Goal: Information Seeking & Learning: Learn about a topic

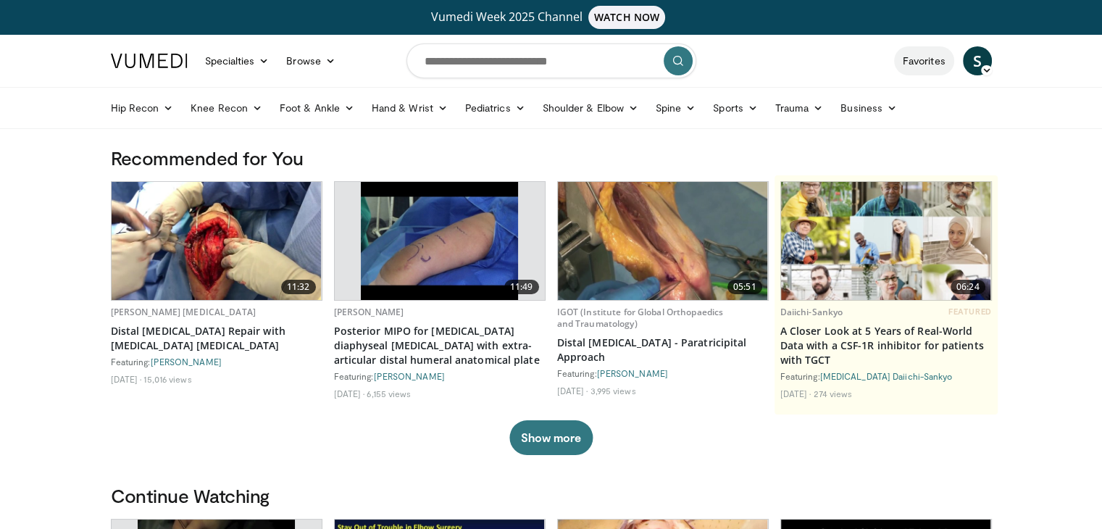
click at [928, 69] on link "Favorites" at bounding box center [924, 60] width 60 height 29
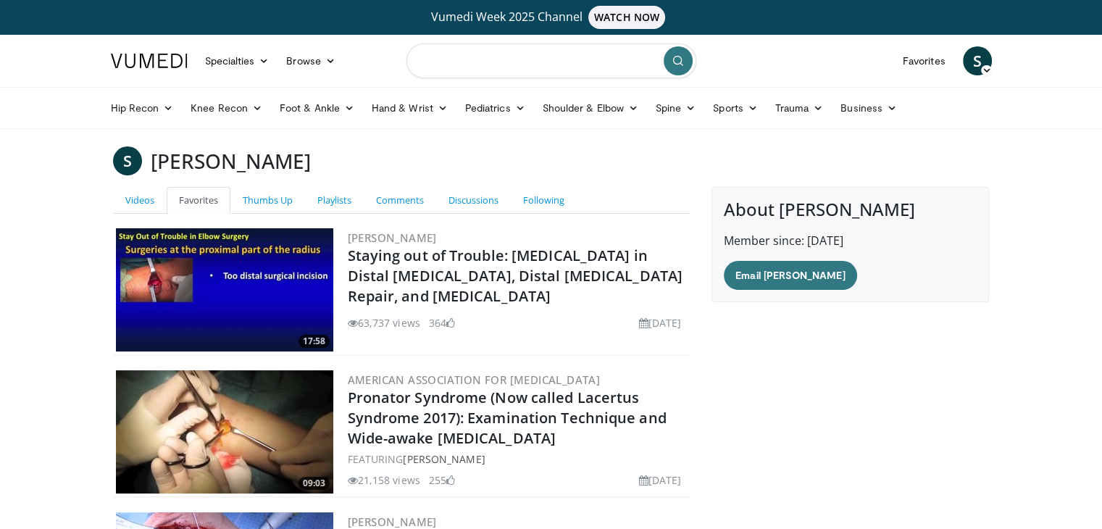
click at [488, 70] on input "Search topics, interventions" at bounding box center [551, 60] width 290 height 35
type input "********"
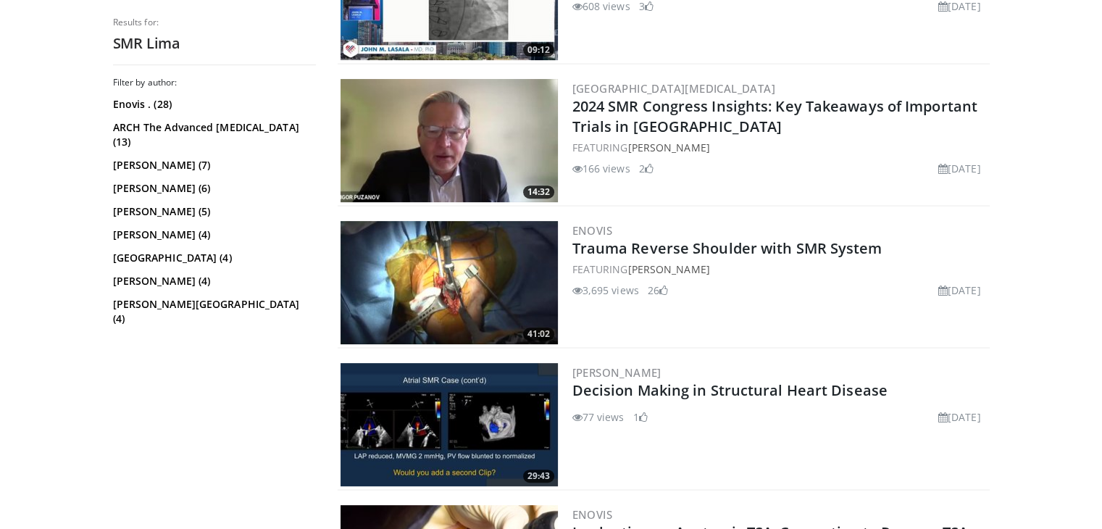
scroll to position [580, 0]
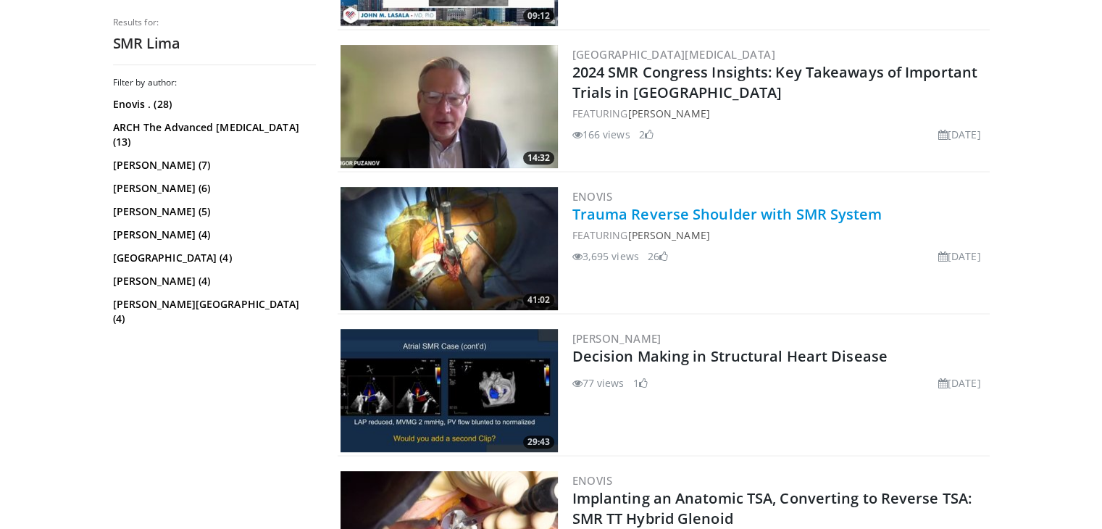
click at [757, 211] on link "Trauma Reverse Shoulder with SMR System" at bounding box center [727, 214] width 310 height 20
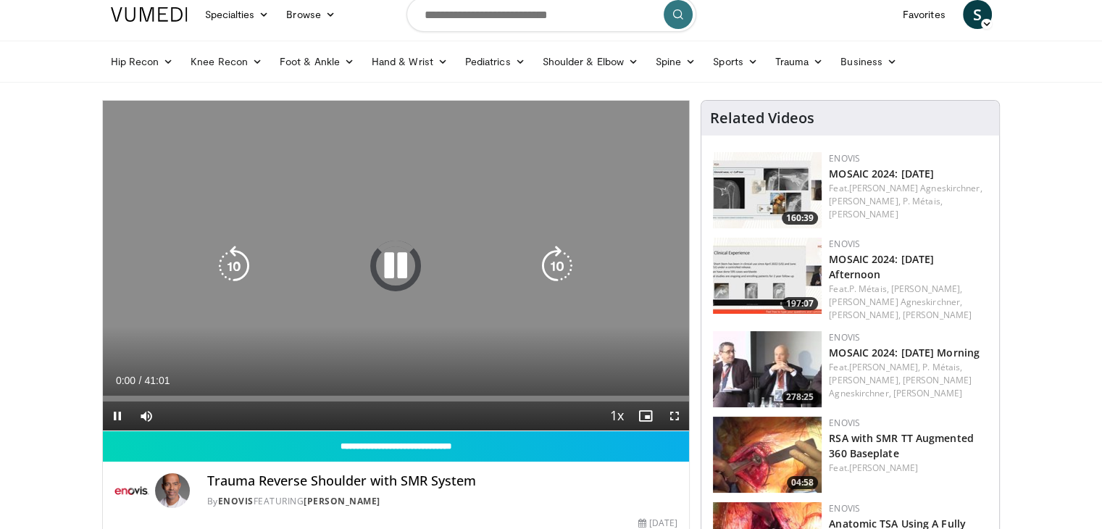
scroll to position [72, 0]
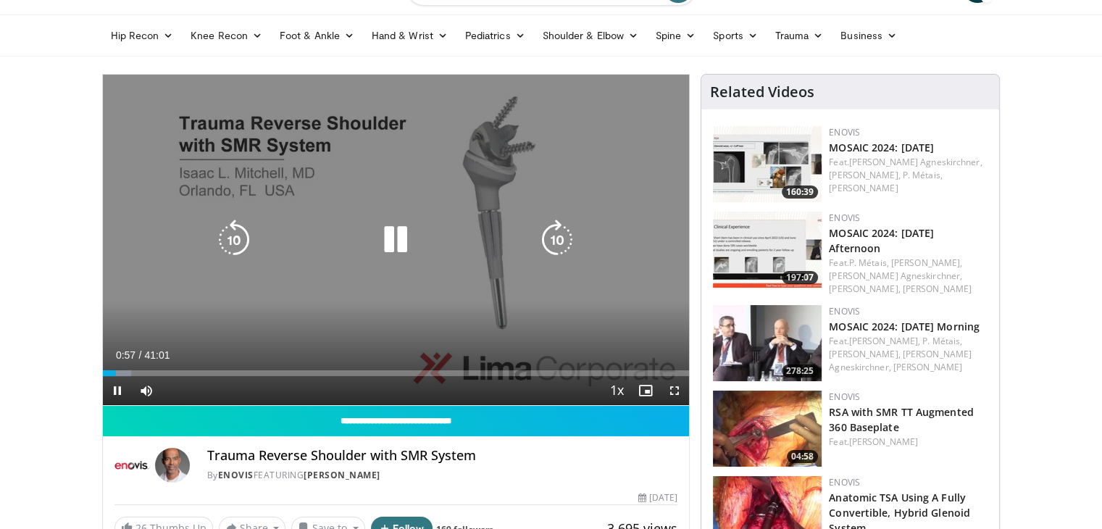
click at [391, 245] on icon "Video Player" at bounding box center [395, 239] width 41 height 41
click at [406, 228] on icon "Video Player" at bounding box center [395, 239] width 41 height 41
click at [401, 240] on icon "Video Player" at bounding box center [395, 239] width 41 height 41
click at [382, 235] on icon "Video Player" at bounding box center [395, 239] width 41 height 41
click at [553, 235] on icon "Video Player" at bounding box center [557, 239] width 41 height 41
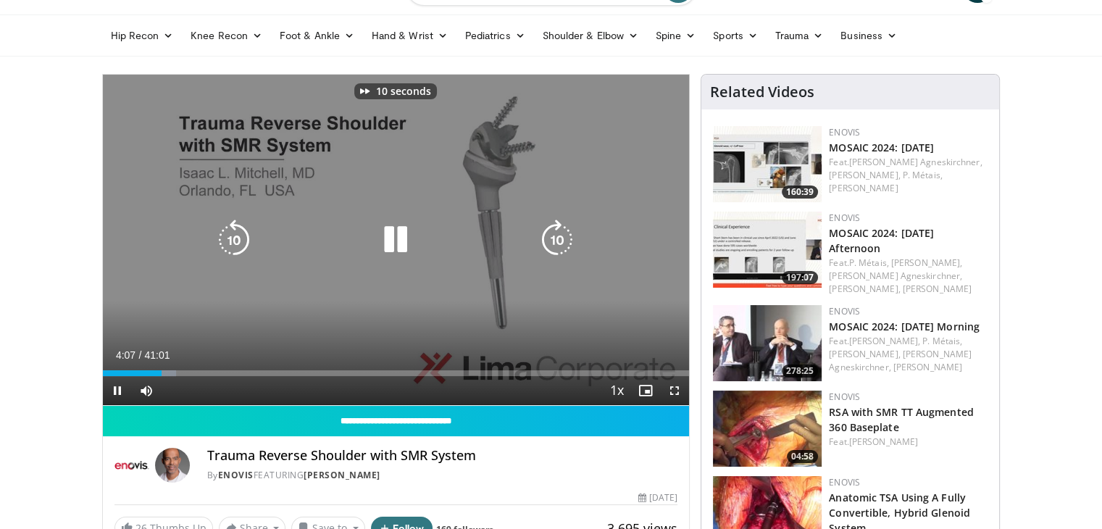
click at [553, 235] on icon "Video Player" at bounding box center [557, 239] width 41 height 41
click at [548, 246] on icon "Video Player" at bounding box center [557, 239] width 41 height 41
click at [551, 240] on icon "Video Player" at bounding box center [557, 239] width 41 height 41
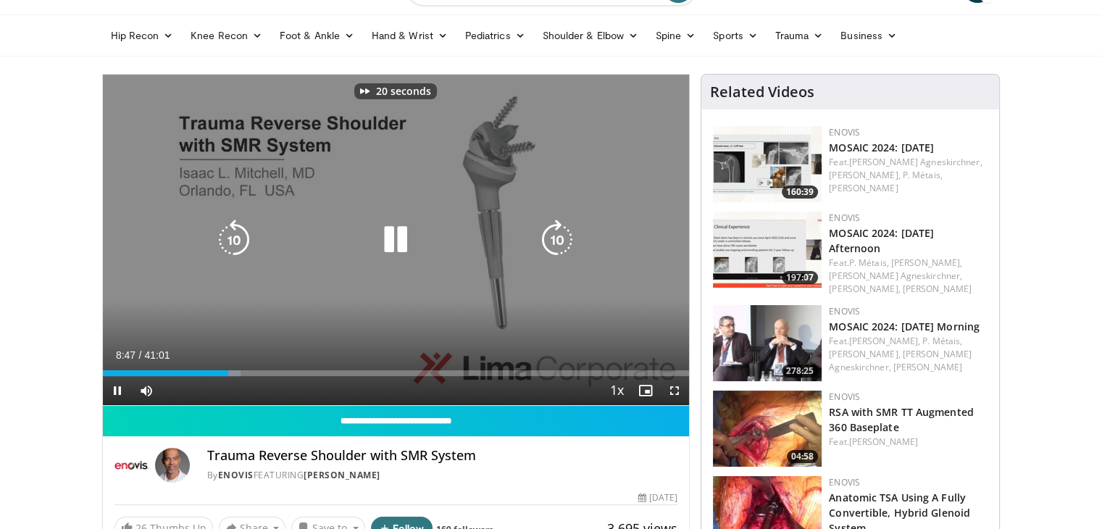
click at [555, 235] on icon "Video Player" at bounding box center [557, 239] width 41 height 41
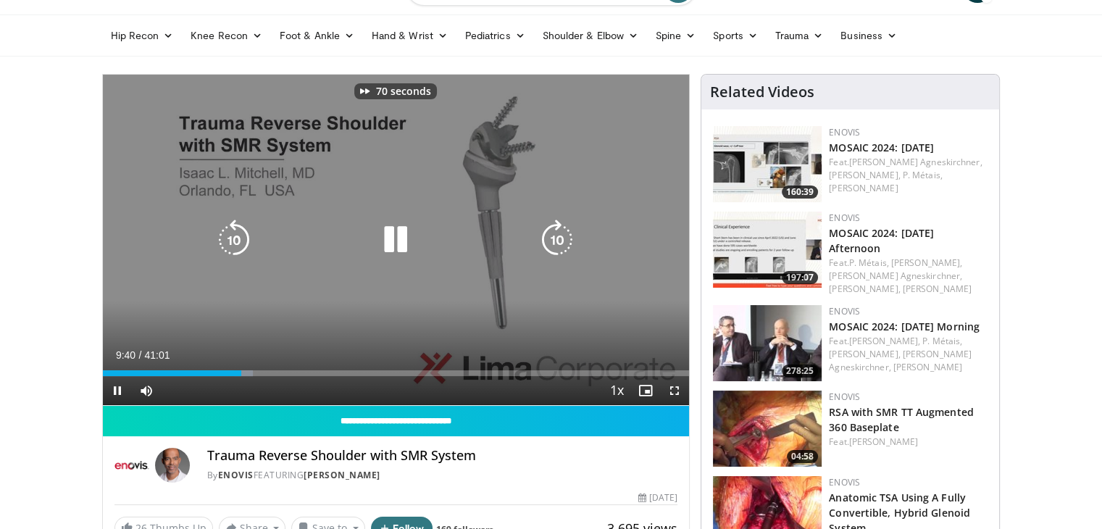
click at [555, 235] on icon "Video Player" at bounding box center [557, 239] width 41 height 41
click at [559, 238] on icon "Video Player" at bounding box center [557, 239] width 41 height 41
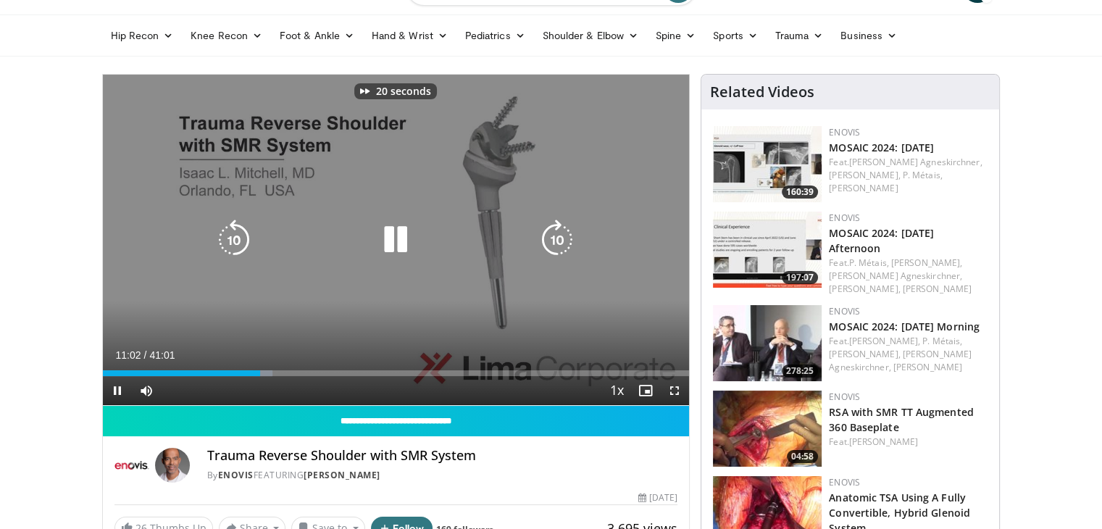
click at [559, 238] on icon "Video Player" at bounding box center [557, 239] width 41 height 41
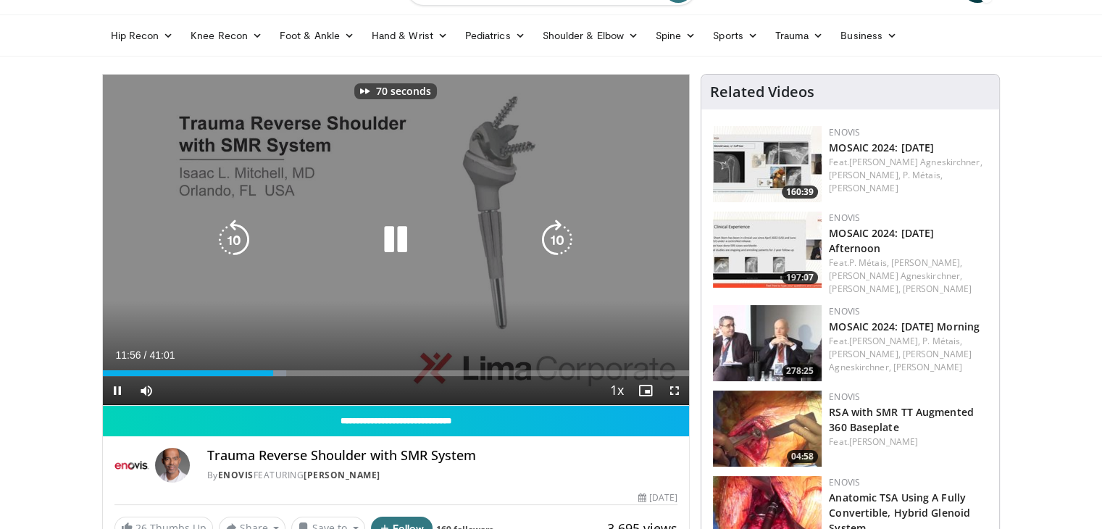
click at [559, 238] on icon "Video Player" at bounding box center [557, 239] width 41 height 41
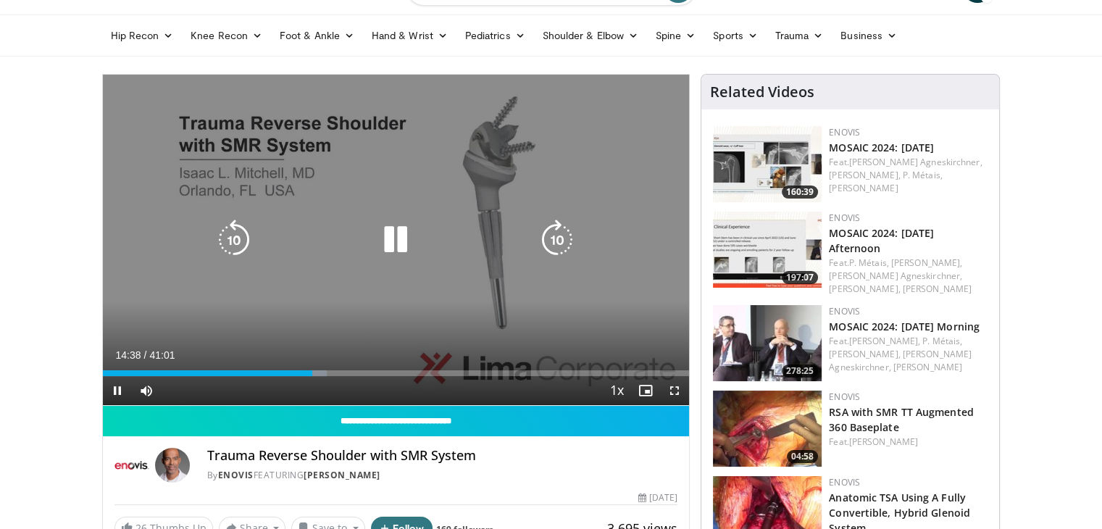
click at [568, 238] on icon "Video Player" at bounding box center [557, 239] width 41 height 41
click at [244, 233] on icon "Video Player" at bounding box center [234, 239] width 41 height 41
click at [561, 243] on icon "Video Player" at bounding box center [557, 239] width 41 height 41
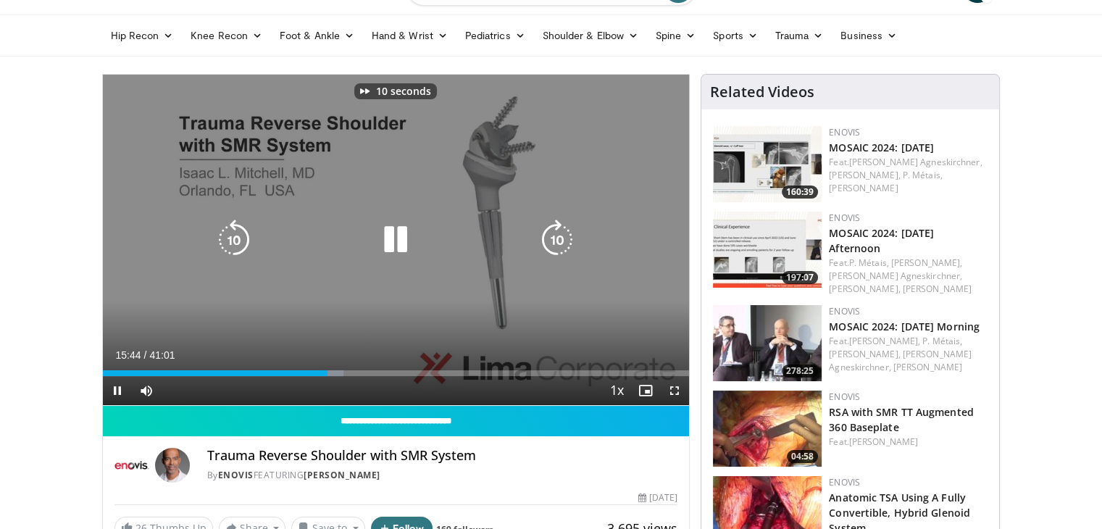
click at [561, 243] on icon "Video Player" at bounding box center [557, 239] width 41 height 41
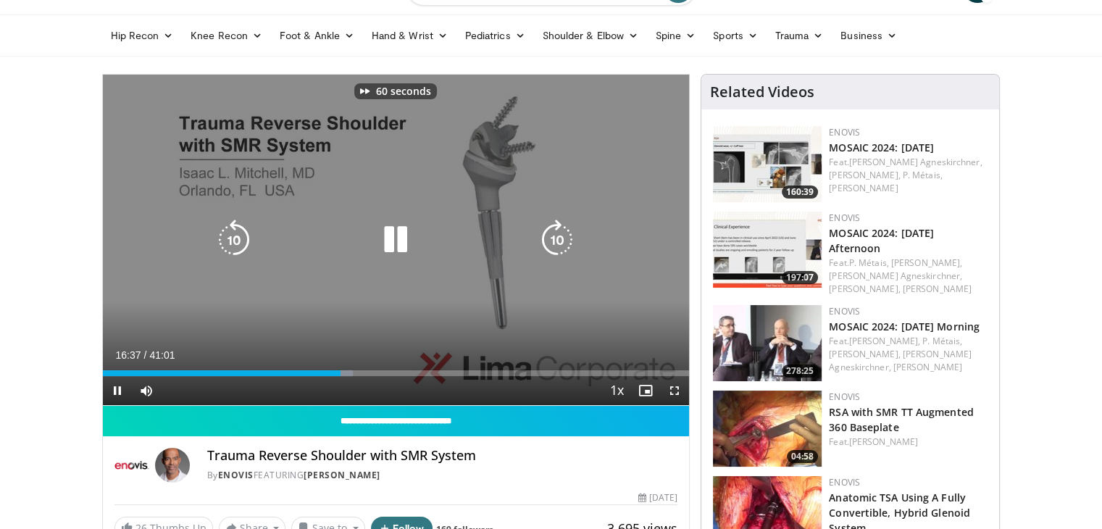
click at [561, 243] on icon "Video Player" at bounding box center [557, 239] width 41 height 41
click at [552, 235] on icon "Video Player" at bounding box center [557, 239] width 41 height 41
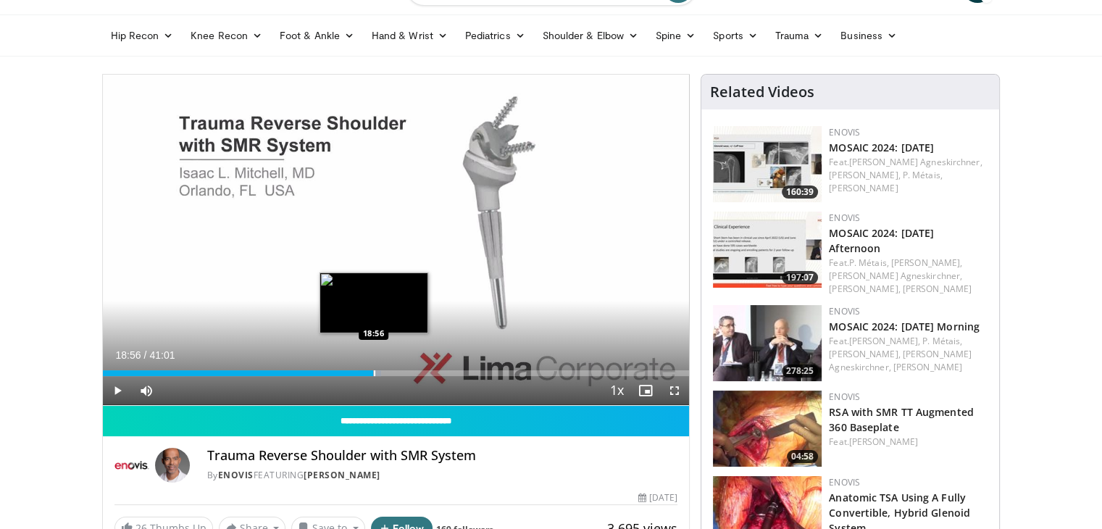
click at [374, 370] on div "Progress Bar" at bounding box center [374, 373] width 1 height 6
click at [369, 373] on div "Progress Bar" at bounding box center [369, 373] width 1 height 6
click at [362, 373] on div "18:39" at bounding box center [236, 373] width 267 height 6
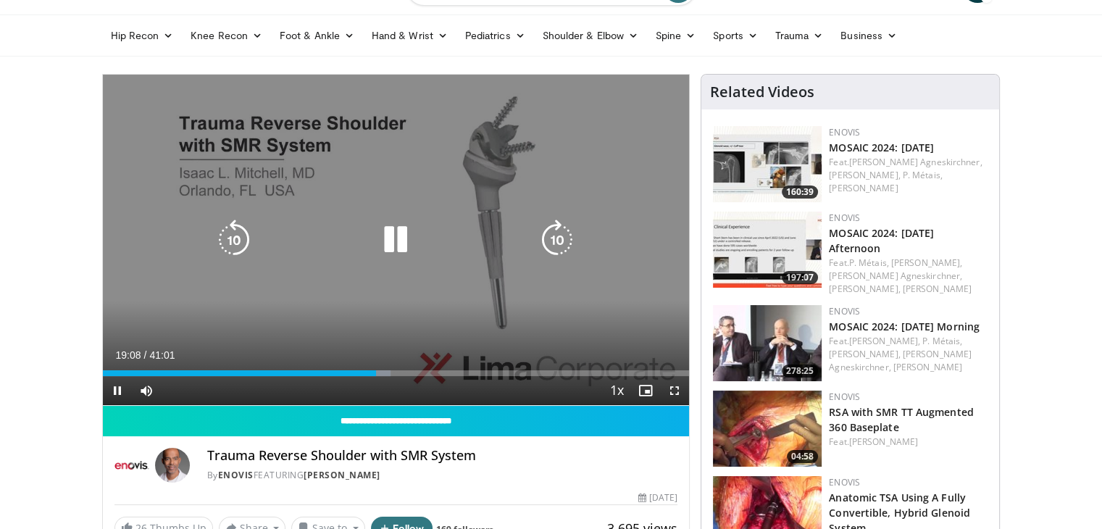
click at [568, 239] on icon "Video Player" at bounding box center [557, 239] width 41 height 41
click at [556, 230] on icon "Video Player" at bounding box center [557, 239] width 41 height 41
click at [559, 238] on icon "Video Player" at bounding box center [557, 239] width 41 height 41
click at [560, 239] on icon "Video Player" at bounding box center [557, 239] width 41 height 41
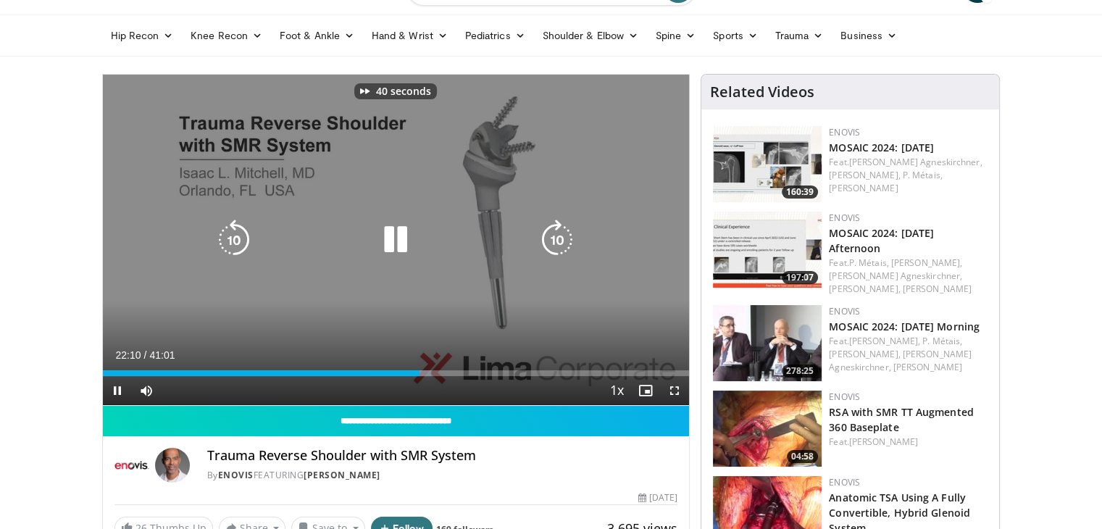
click at [560, 239] on icon "Video Player" at bounding box center [557, 239] width 41 height 41
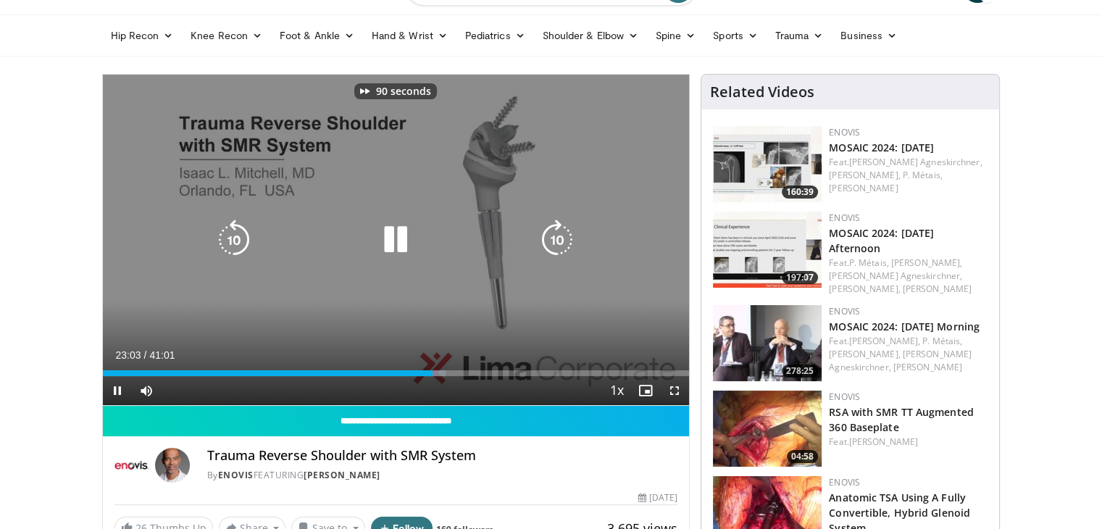
click at [560, 239] on icon "Video Player" at bounding box center [557, 239] width 41 height 41
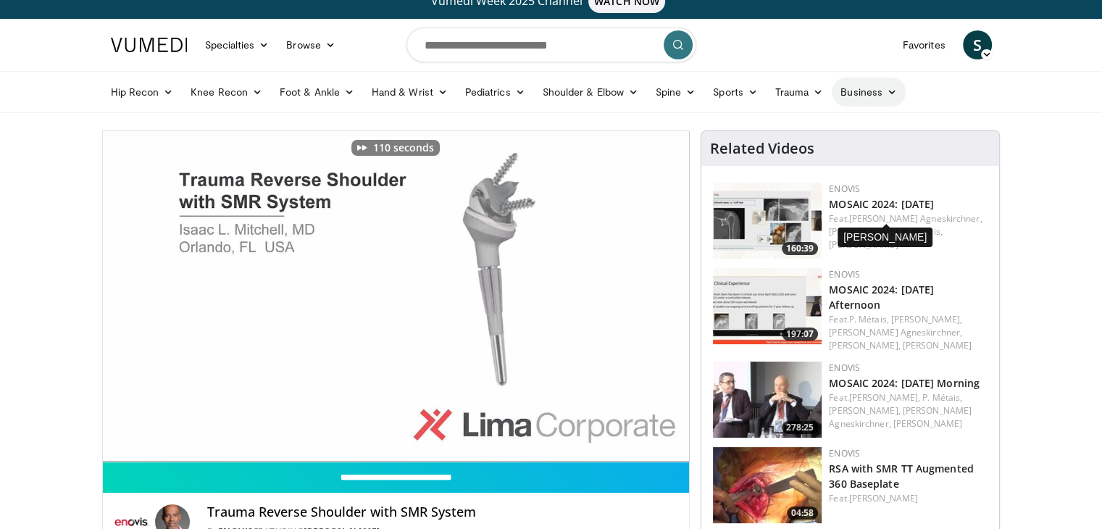
scroll to position [0, 0]
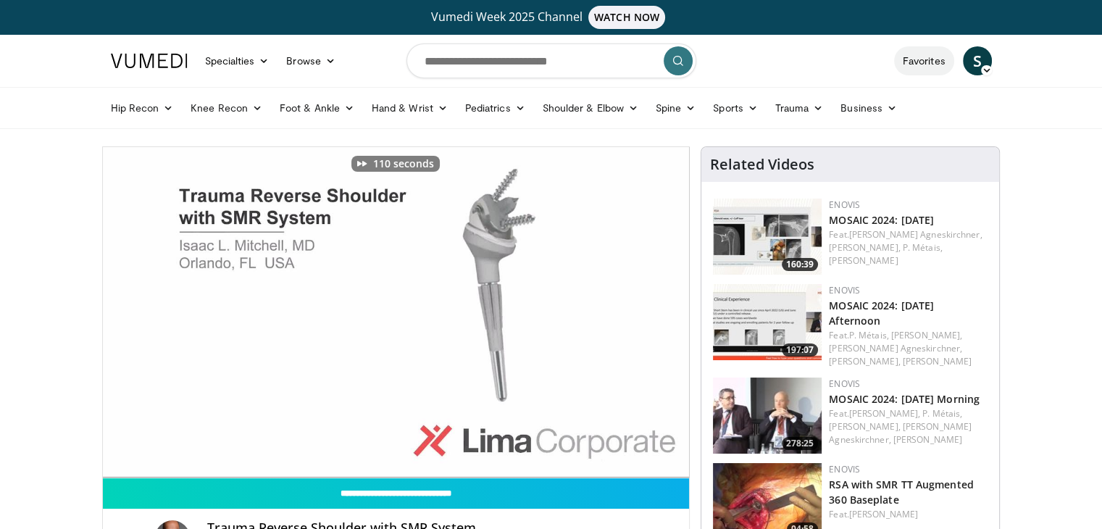
click at [917, 56] on link "Favorites" at bounding box center [924, 60] width 60 height 29
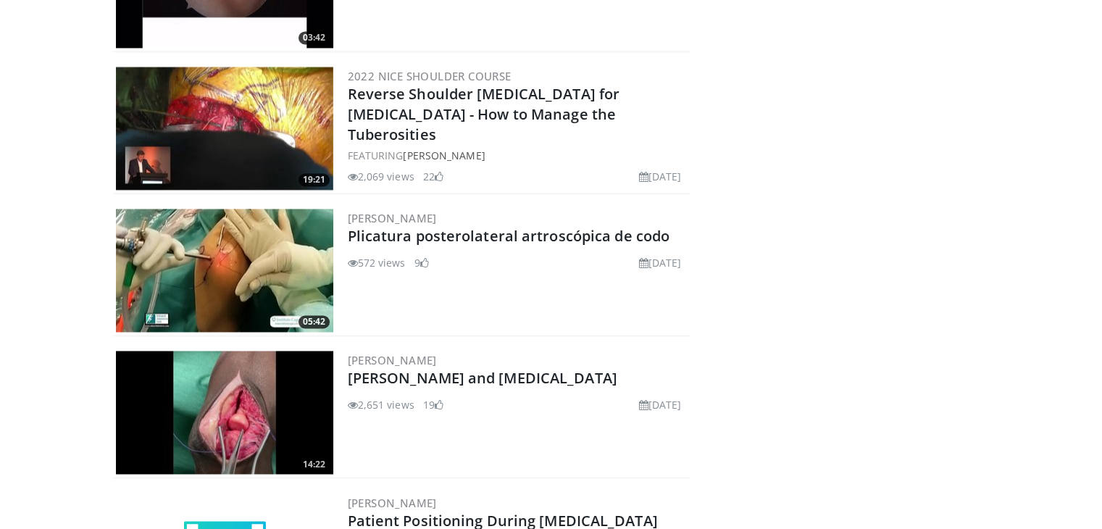
scroll to position [2318, 0]
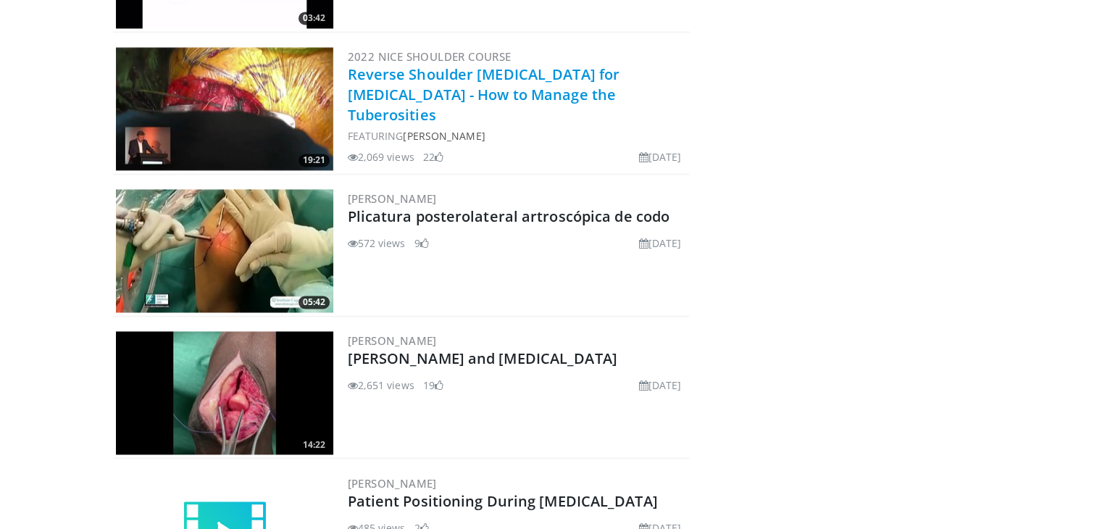
click at [540, 92] on link "Reverse Shoulder [MEDICAL_DATA] for [MEDICAL_DATA] - How to Manage the Tuberosi…" at bounding box center [484, 94] width 272 height 60
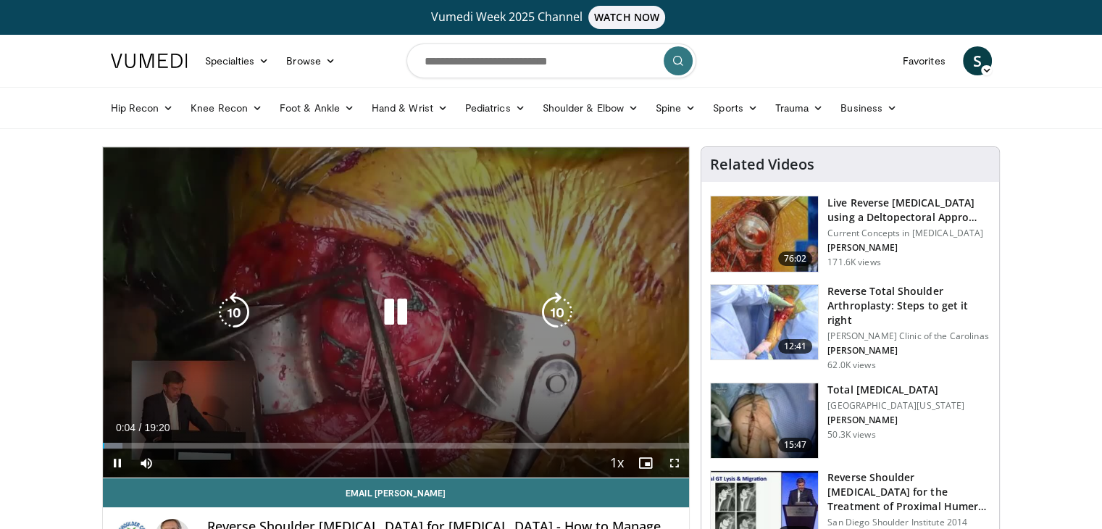
click at [394, 317] on icon "Video Player" at bounding box center [395, 312] width 41 height 41
click at [376, 319] on icon "Video Player" at bounding box center [395, 312] width 41 height 41
click at [397, 311] on icon "Video Player" at bounding box center [395, 312] width 41 height 41
click at [396, 310] on icon "Video Player" at bounding box center [395, 312] width 41 height 41
click at [409, 305] on icon "Video Player" at bounding box center [395, 312] width 41 height 41
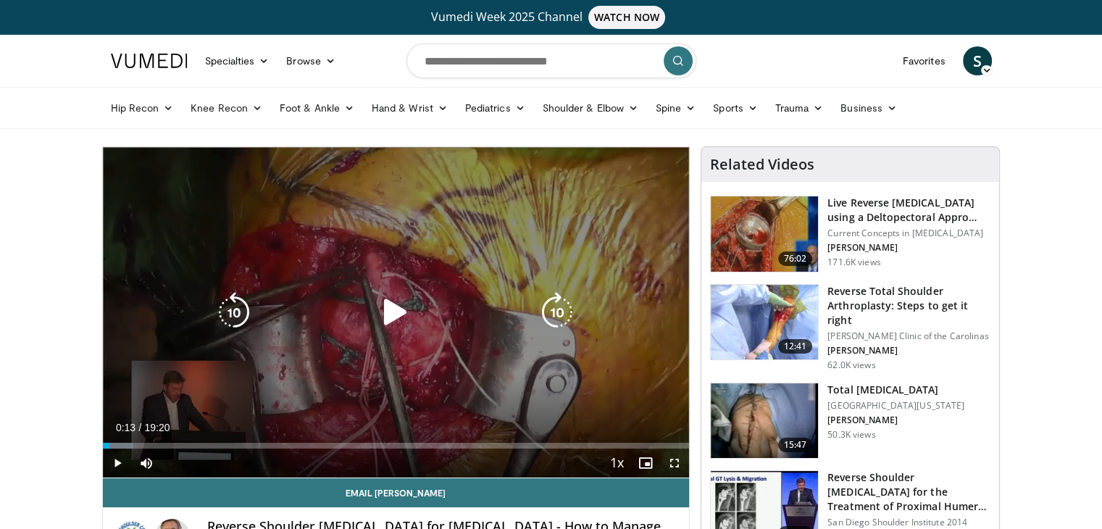
click at [233, 310] on icon "Video Player" at bounding box center [234, 312] width 41 height 41
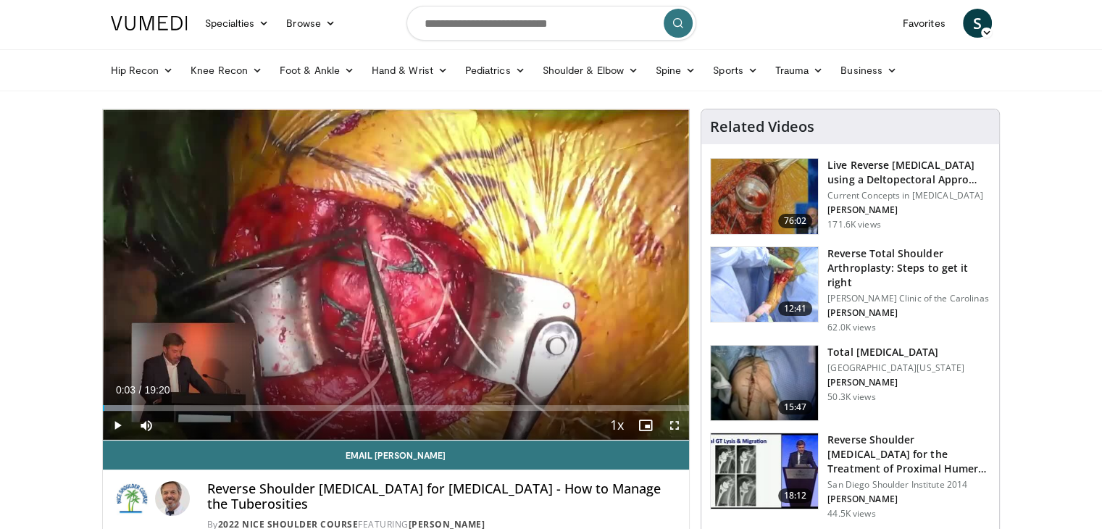
scroll to position [72, 0]
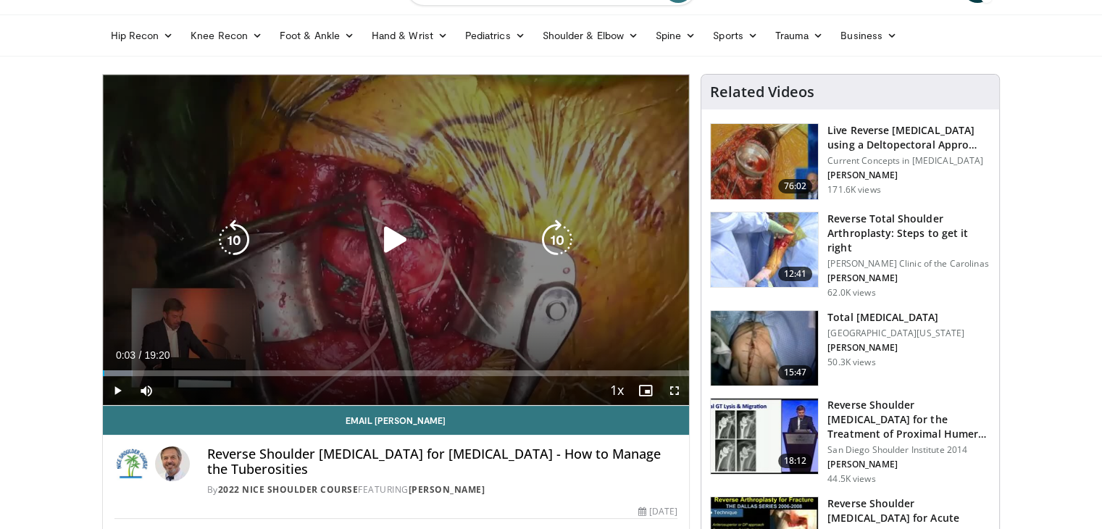
click at [393, 243] on icon "Video Player" at bounding box center [395, 239] width 41 height 41
click at [554, 245] on icon "Video Player" at bounding box center [557, 239] width 41 height 41
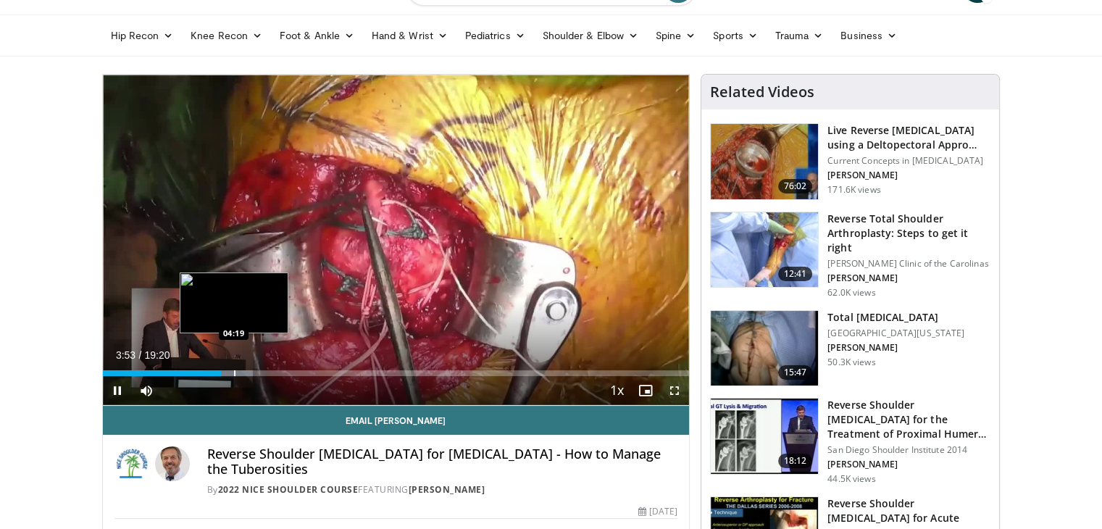
click at [232, 373] on div "Loaded : 25.64% 03:53 04:19" at bounding box center [396, 373] width 587 height 6
click at [225, 372] on div "Progress Bar" at bounding box center [225, 373] width 1 height 6
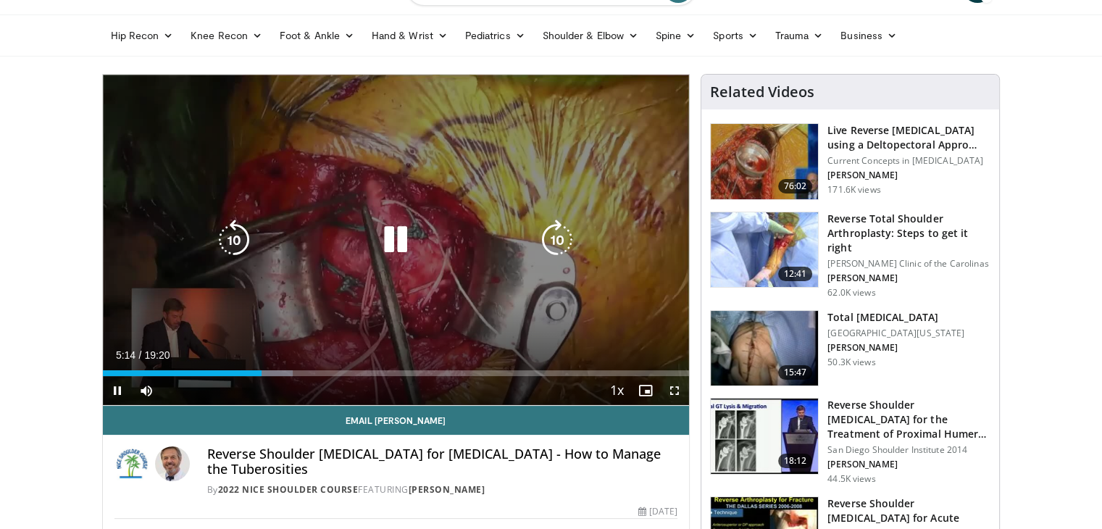
click at [405, 239] on icon "Video Player" at bounding box center [395, 239] width 41 height 41
click at [417, 229] on div "Video Player" at bounding box center [395, 239] width 352 height 29
click at [394, 242] on icon "Video Player" at bounding box center [395, 239] width 41 height 41
click at [553, 237] on icon "Video Player" at bounding box center [557, 239] width 41 height 41
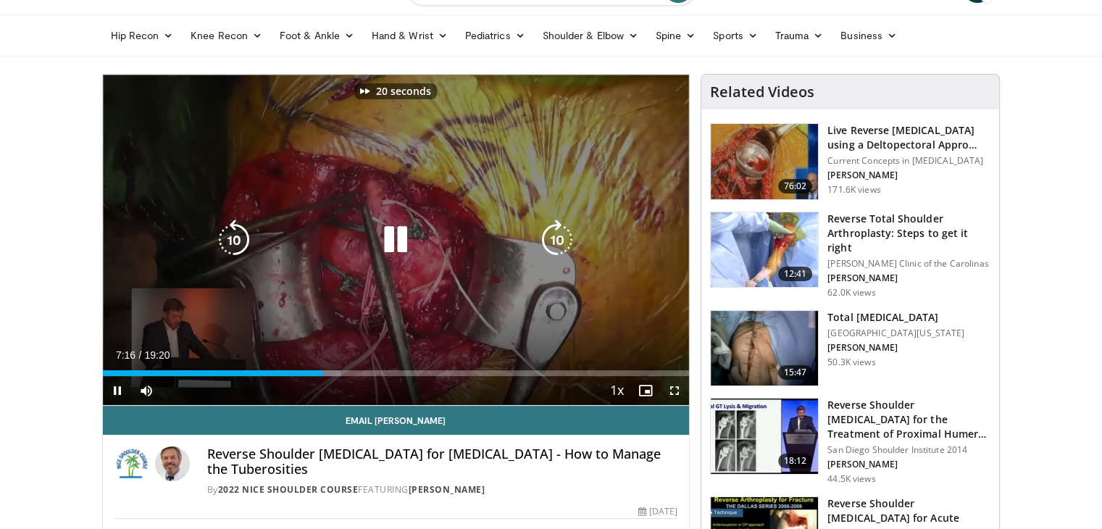
click at [553, 237] on icon "Video Player" at bounding box center [557, 239] width 41 height 41
click at [227, 233] on icon "Video Player" at bounding box center [234, 239] width 41 height 41
click at [406, 238] on icon "Video Player" at bounding box center [395, 239] width 41 height 41
click at [387, 227] on icon "Video Player" at bounding box center [395, 239] width 41 height 41
click at [559, 240] on icon "Video Player" at bounding box center [557, 239] width 41 height 41
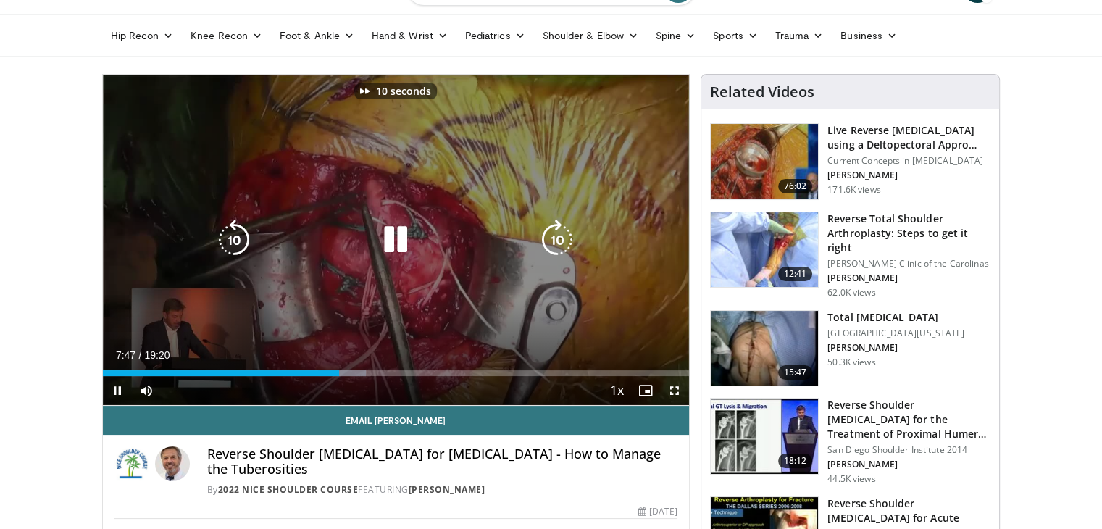
click at [559, 240] on icon "Video Player" at bounding box center [557, 239] width 41 height 41
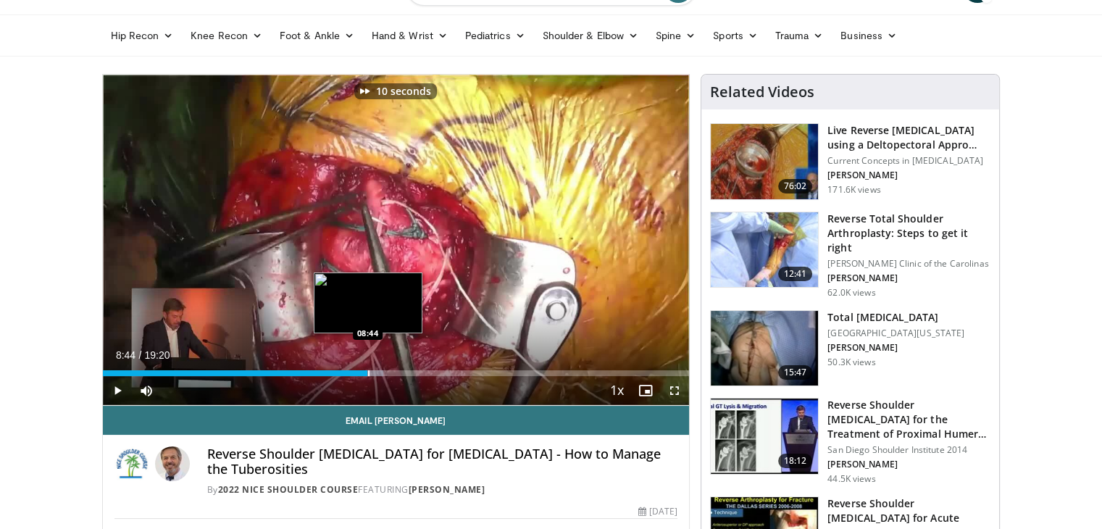
click at [368, 372] on div "Progress Bar" at bounding box center [368, 373] width 1 height 6
